Goal: Task Accomplishment & Management: Use online tool/utility

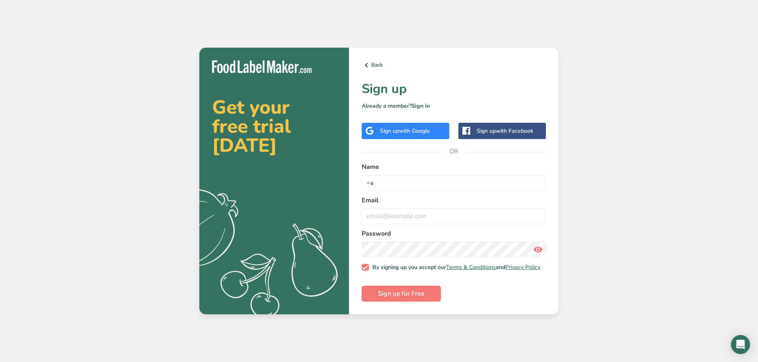
type input "÷"
type input "[DEMOGRAPHIC_DATA]"
click at [416, 218] on input "email" at bounding box center [454, 216] width 184 height 16
type input "[EMAIL_ADDRESS][DOMAIN_NAME]"
click at [389, 281] on form "Name [PERSON_NAME] Email [EMAIL_ADDRESS][DOMAIN_NAME] Password By signing up yo…" at bounding box center [454, 232] width 184 height 140
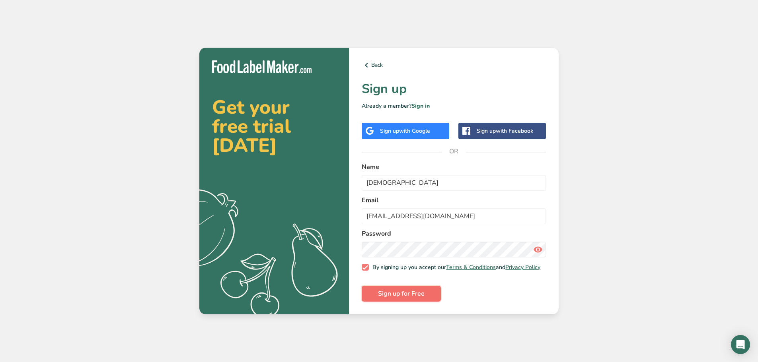
click at [403, 296] on span "Sign up for Free" at bounding box center [401, 294] width 47 height 10
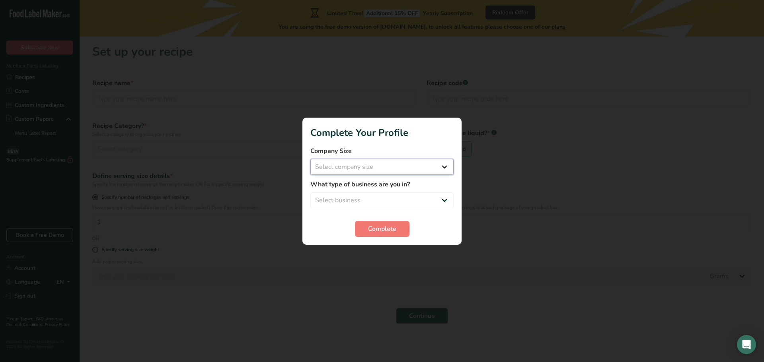
drag, startPoint x: 372, startPoint y: 166, endPoint x: 446, endPoint y: 168, distance: 74.4
click at [372, 166] on select "Select company size" at bounding box center [381, 167] width 143 height 16
click at [374, 167] on select "Select company size Fewer than 10 Employees 10 to 50 Employees 51 to 500 Employ…" at bounding box center [381, 167] width 143 height 16
select select "1"
click at [310, 159] on select "Select company size Fewer than 10 Employees 10 to 50 Employees 51 to 500 Employ…" at bounding box center [381, 167] width 143 height 16
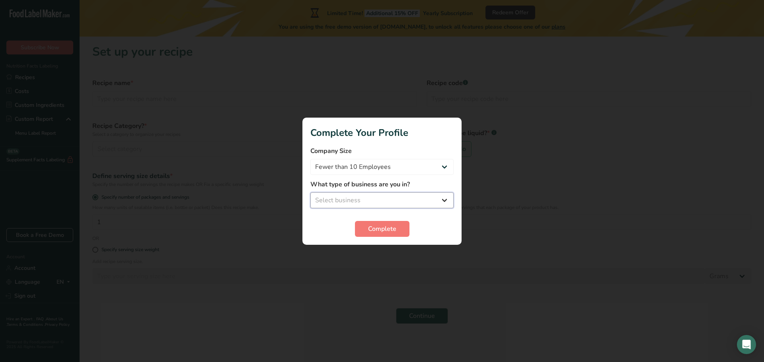
click at [361, 201] on select "Select business Packaged Food Manufacturer Restaurant & Cafe Bakery Meal Plans …" at bounding box center [381, 201] width 143 height 16
select select "1"
click at [310, 193] on select "Select business Packaged Food Manufacturer Restaurant & Cafe Bakery Meal Plans …" at bounding box center [381, 201] width 143 height 16
click at [383, 231] on span "Complete" at bounding box center [382, 229] width 28 height 10
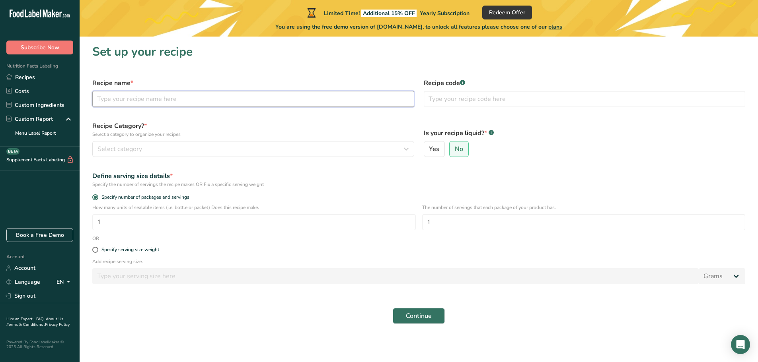
click at [171, 100] on input "text" at bounding box center [253, 99] width 322 height 16
type input "Original Granola"
click at [187, 147] on div "Select category" at bounding box center [250, 149] width 307 height 10
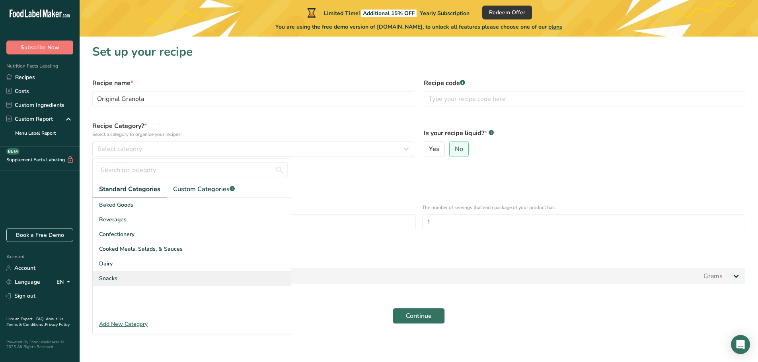
click at [128, 276] on div "Snacks" at bounding box center [192, 278] width 198 height 15
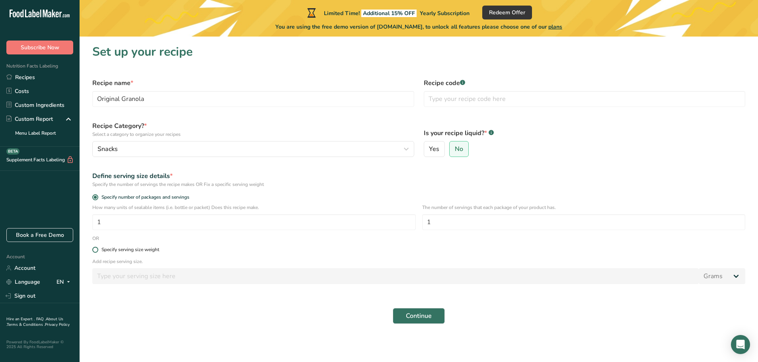
click at [95, 249] on span at bounding box center [95, 250] width 6 height 6
click at [95, 249] on input "Specify serving size weight" at bounding box center [94, 249] width 5 height 5
radio input "true"
radio input "false"
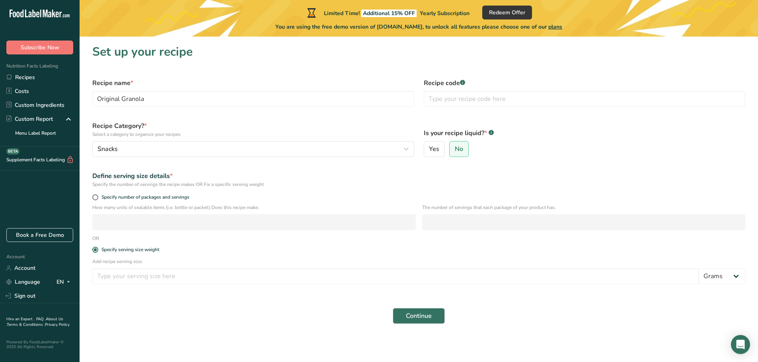
click at [125, 286] on div "Add recipe serving size. Grams kg mg mcg lb oz l mL fl oz tbsp tsp cup qt gallon" at bounding box center [419, 273] width 662 height 31
click at [126, 278] on input "number" at bounding box center [395, 277] width 606 height 16
type input "30"
click at [111, 307] on div "Continue" at bounding box center [419, 316] width 662 height 25
click at [454, 101] on input "text" at bounding box center [585, 99] width 322 height 16
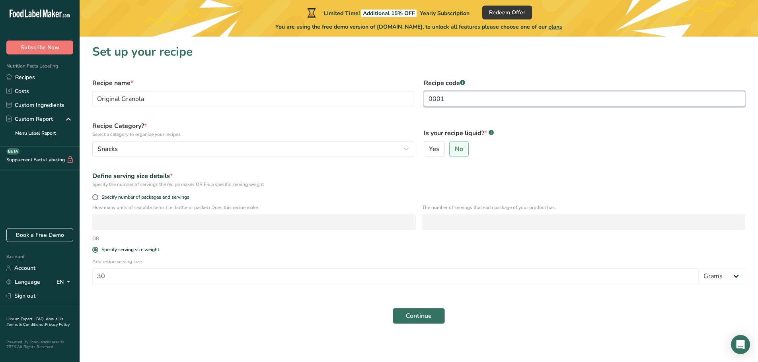
type input "0001"
click at [417, 315] on span "Continue" at bounding box center [419, 316] width 26 height 10
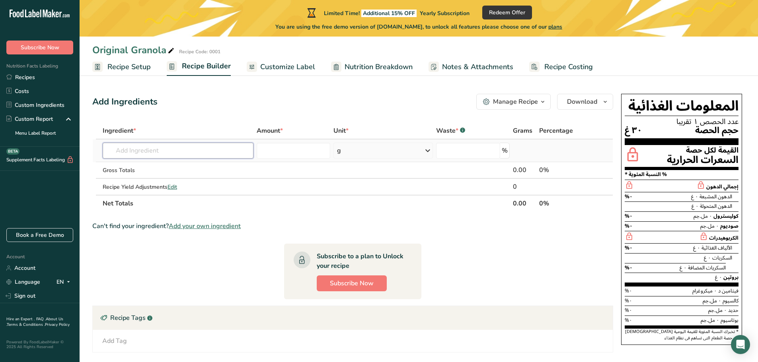
click at [149, 150] on input "text" at bounding box center [178, 151] width 151 height 16
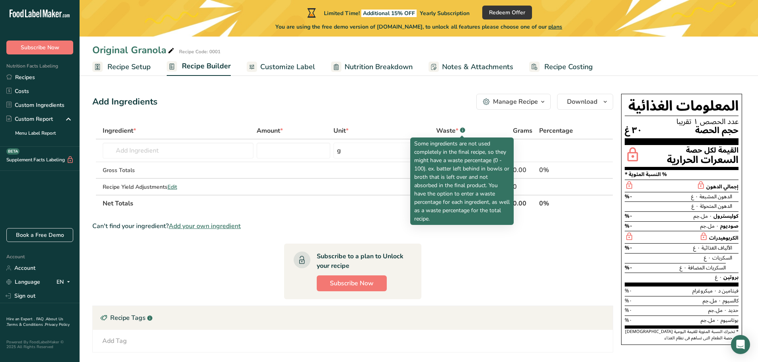
click at [463, 131] on rect at bounding box center [462, 130] width 5 height 5
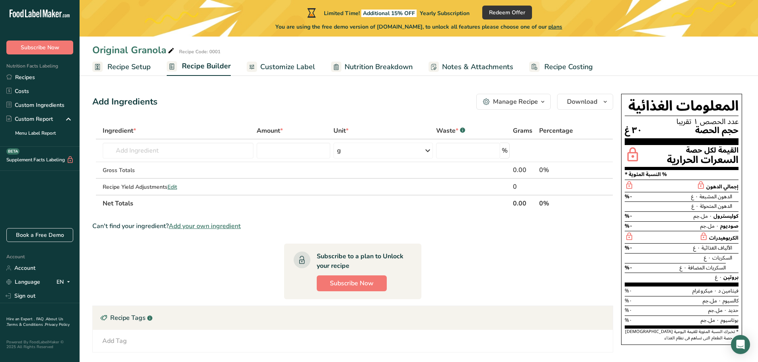
click at [453, 114] on div "Add Ingredients Manage Recipe Delete Recipe Duplicate Recipe Scale Recipe Save …" at bounding box center [354, 289] width 525 height 396
click at [515, 103] on div "Manage Recipe" at bounding box center [515, 102] width 45 height 10
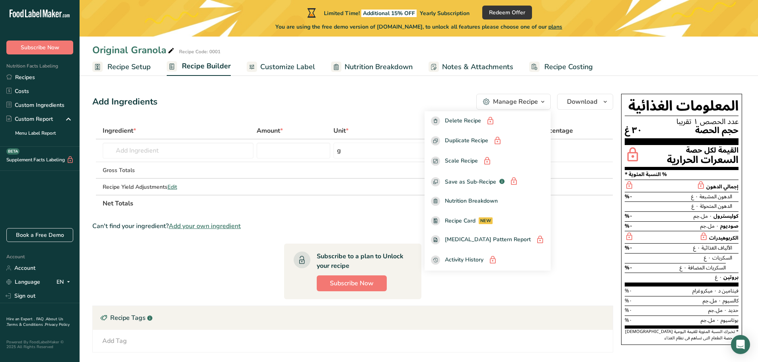
click at [515, 103] on div "Manage Recipe" at bounding box center [515, 102] width 45 height 10
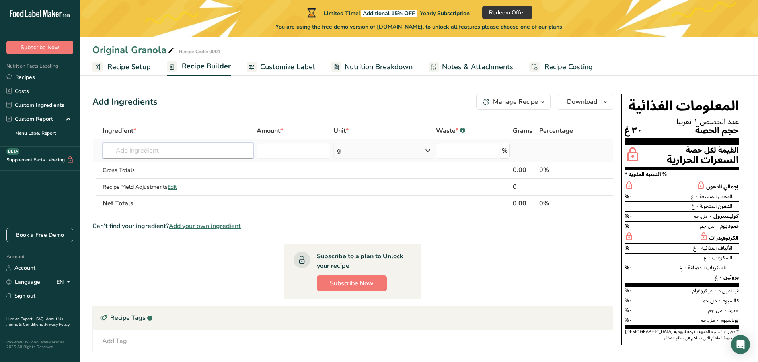
click at [173, 150] on input "text" at bounding box center [178, 151] width 151 height 16
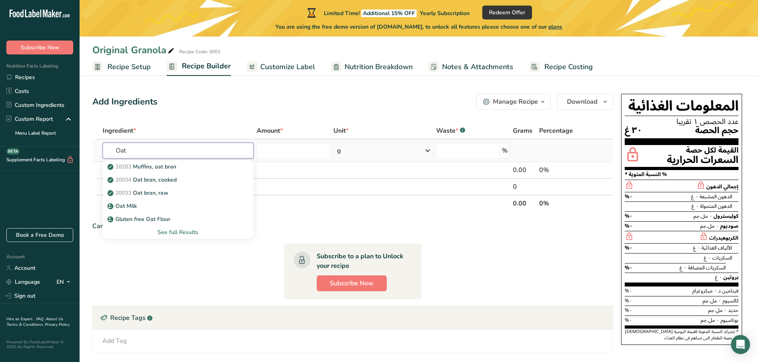
type input "Oat"
click at [180, 231] on div "See full Results" at bounding box center [178, 232] width 138 height 8
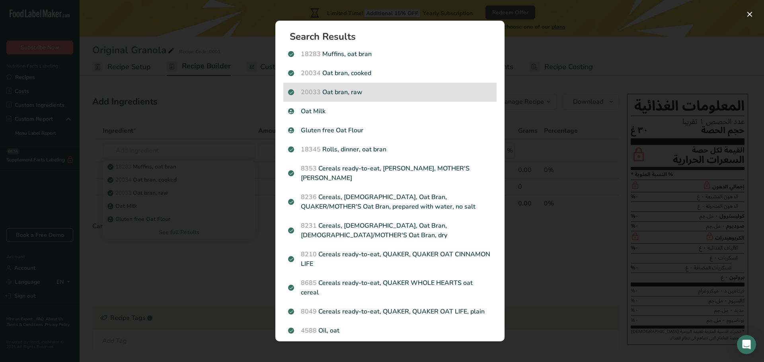
click at [322, 92] on p "20033 Oat bran, raw" at bounding box center [390, 93] width 204 height 10
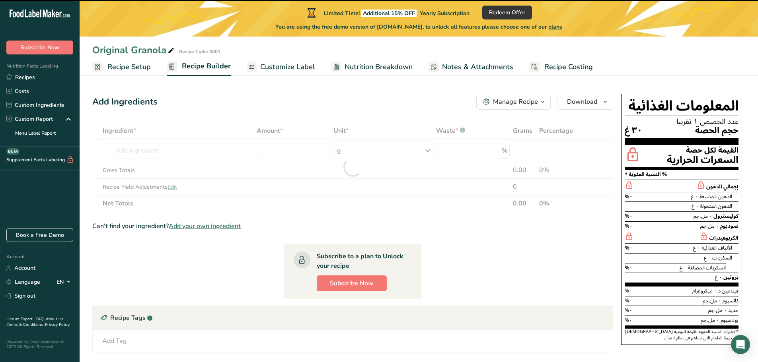
type input "0"
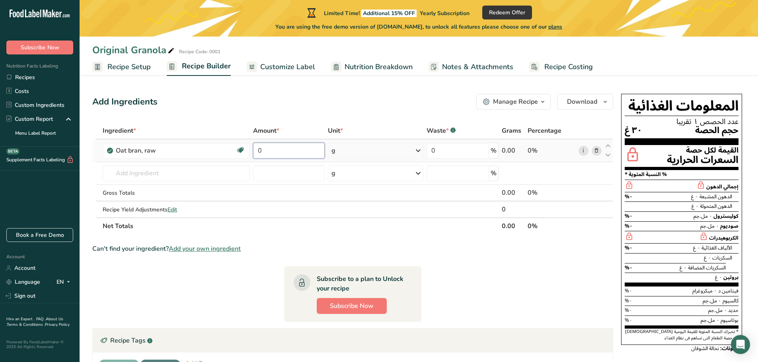
click at [274, 156] on input "0" at bounding box center [289, 151] width 72 height 16
type input "200"
click at [378, 121] on div "Add Ingredients Manage Recipe Delete Recipe Duplicate Recipe Scale Recipe Save …" at bounding box center [354, 300] width 525 height 419
click at [137, 175] on input "text" at bounding box center [176, 173] width 147 height 16
